Goal: Task Accomplishment & Management: Complete application form

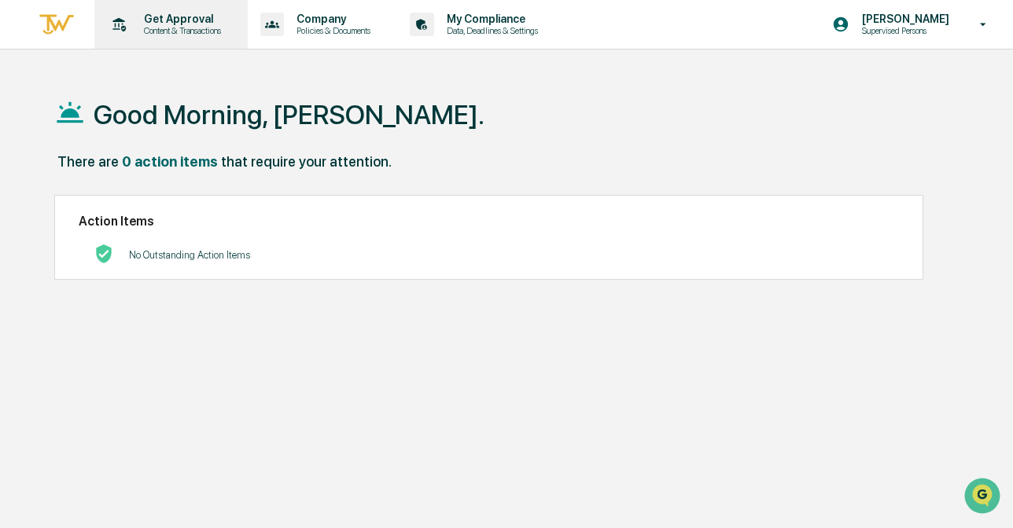
click at [182, 21] on p "Get Approval" at bounding box center [179, 19] width 97 height 13
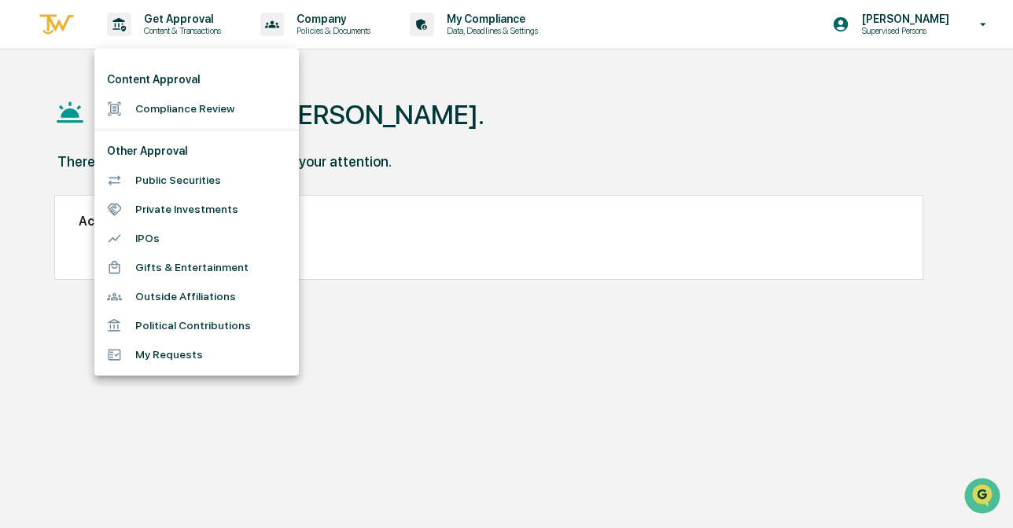
click at [155, 107] on li "Compliance Review" at bounding box center [196, 108] width 204 height 29
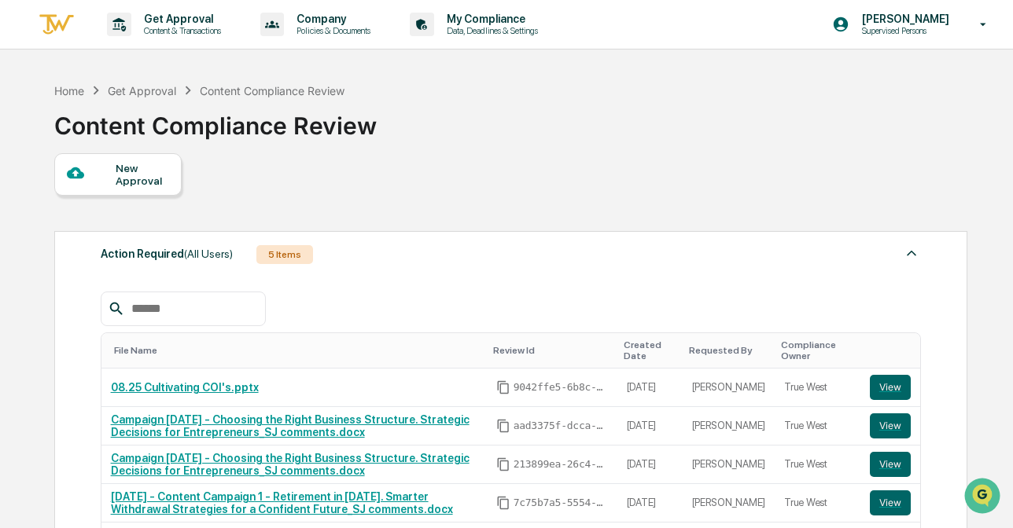
click at [130, 173] on div "New Approval" at bounding box center [142, 174] width 53 height 25
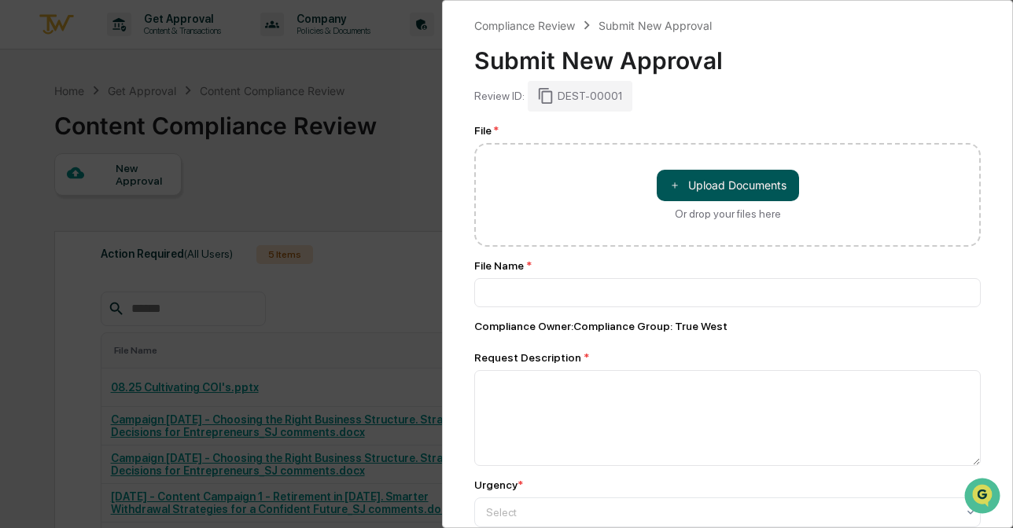
click at [738, 189] on button "＋ Upload Documents" at bounding box center [728, 185] width 142 height 31
type input "**********"
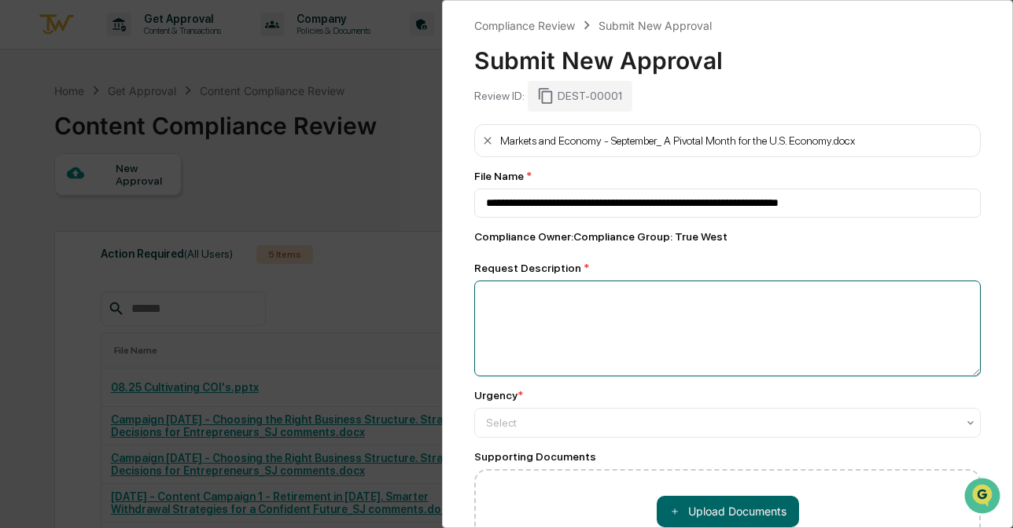
click at [564, 317] on textarea at bounding box center [727, 329] width 506 height 96
type textarea "*"
type textarea "**********"
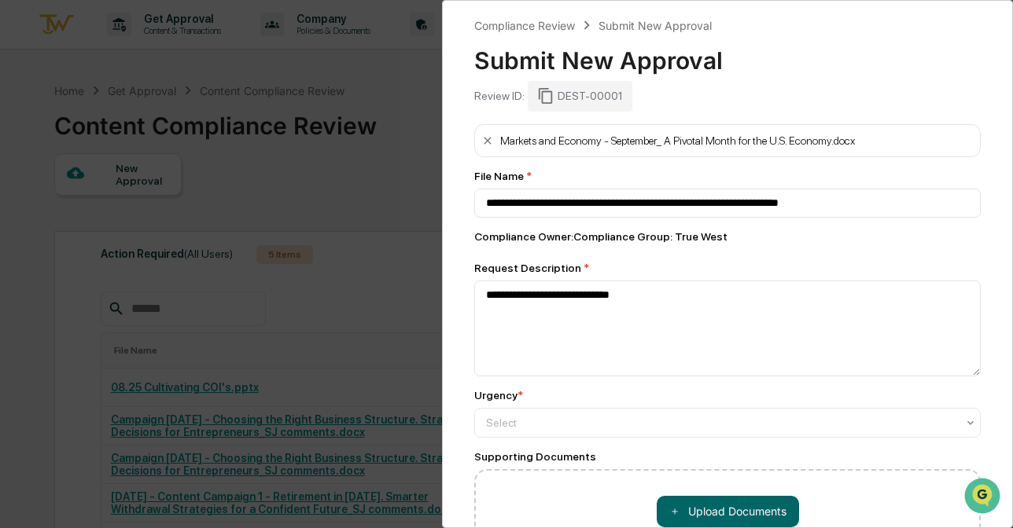
click at [590, 440] on div "**********" at bounding box center [727, 348] width 506 height 449
click at [583, 432] on div "Select" at bounding box center [721, 423] width 486 height 22
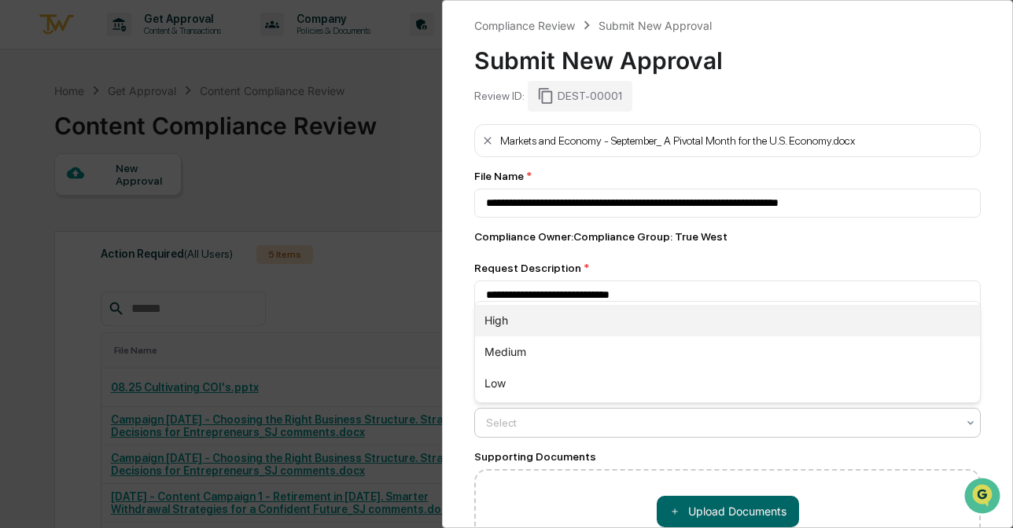
click at [554, 329] on div "High" at bounding box center [727, 320] width 505 height 31
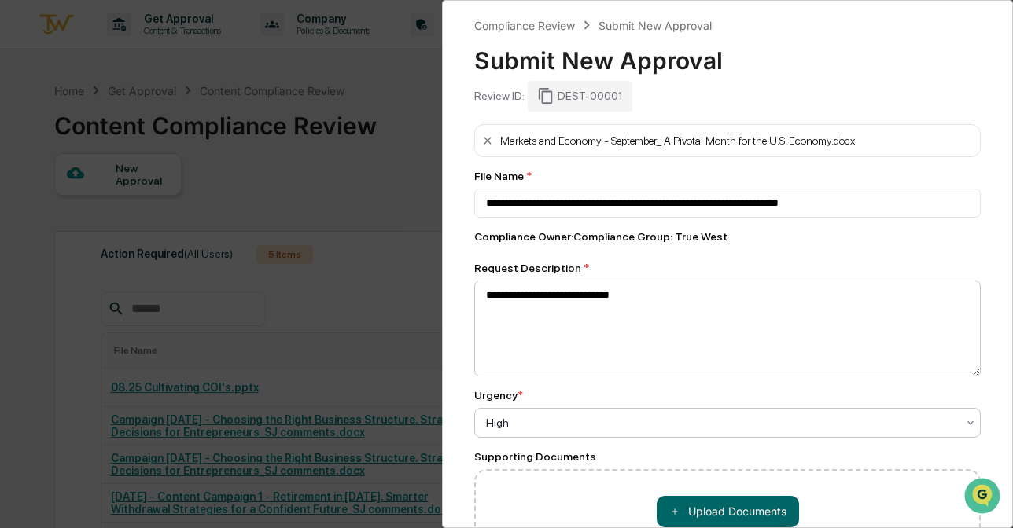
scroll to position [115, 0]
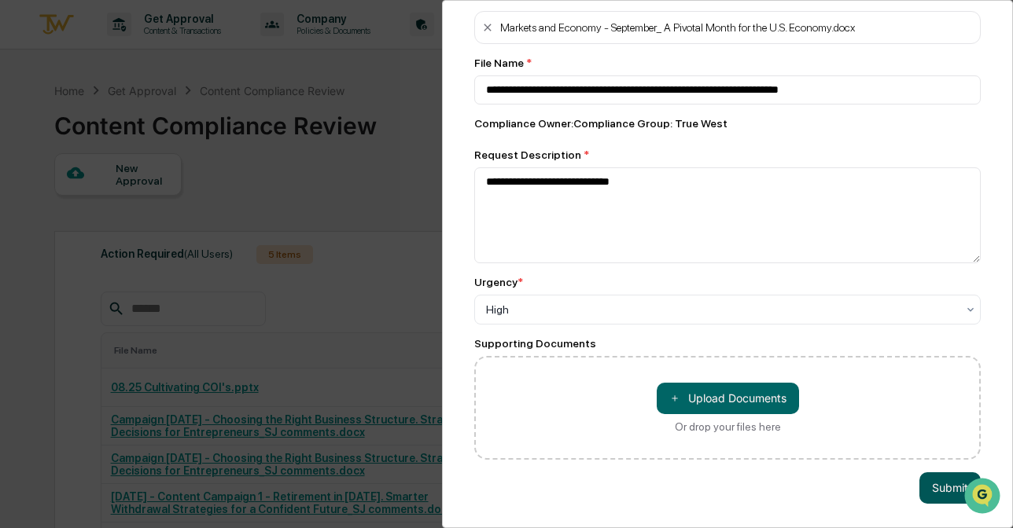
click at [921, 479] on button "Submit" at bounding box center [949, 488] width 61 height 31
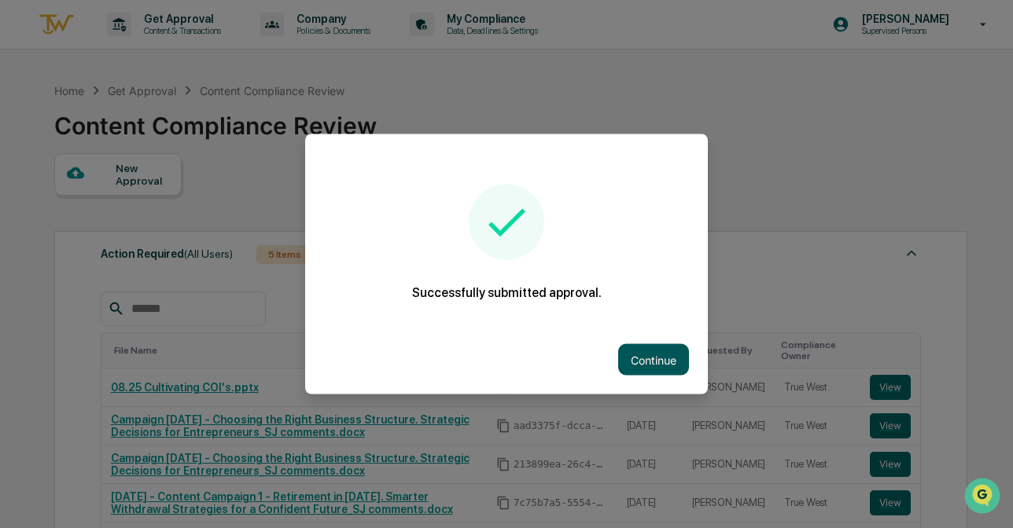
click at [659, 359] on button "Continue" at bounding box center [653, 359] width 71 height 31
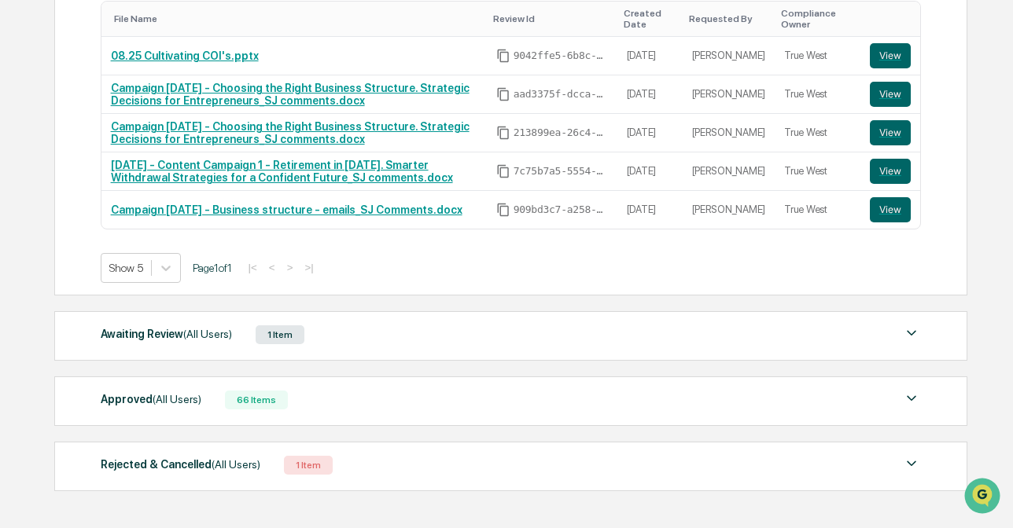
scroll to position [352, 0]
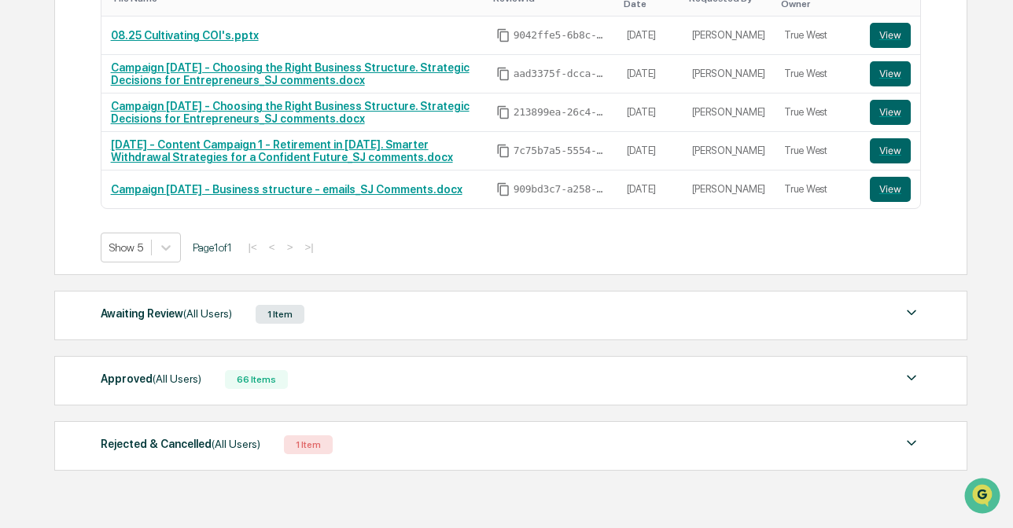
click at [339, 310] on div "Awaiting Review (All Users) 1 Item" at bounding box center [511, 314] width 820 height 22
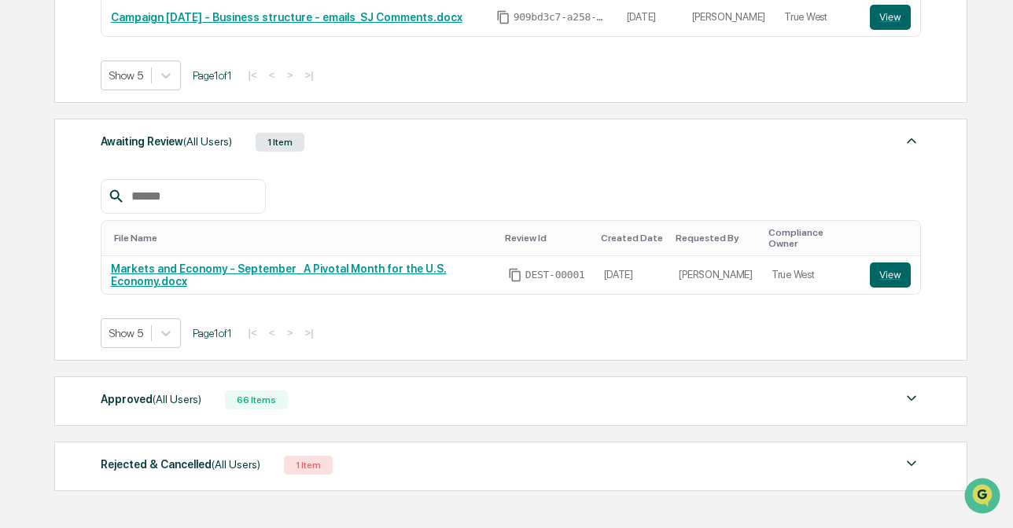
scroll to position [590, 0]
